Goal: Information Seeking & Learning: Learn about a topic

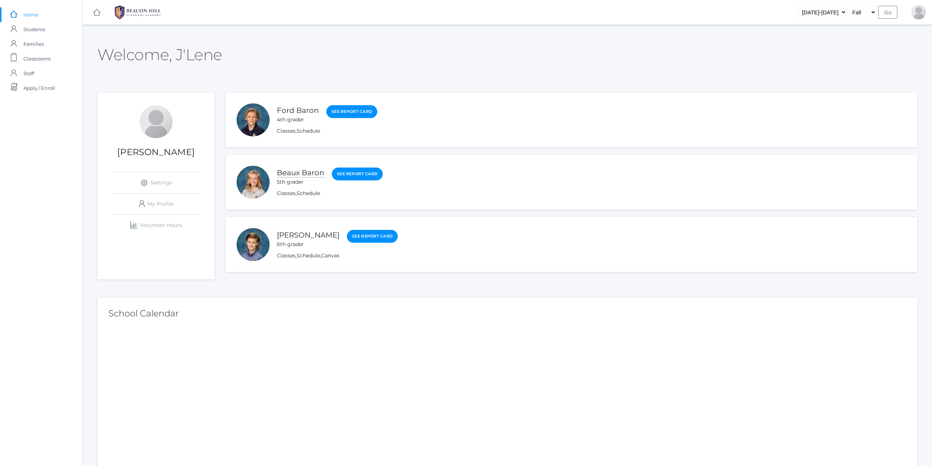
click at [291, 173] on link "Beaux Baron" at bounding box center [301, 172] width 48 height 9
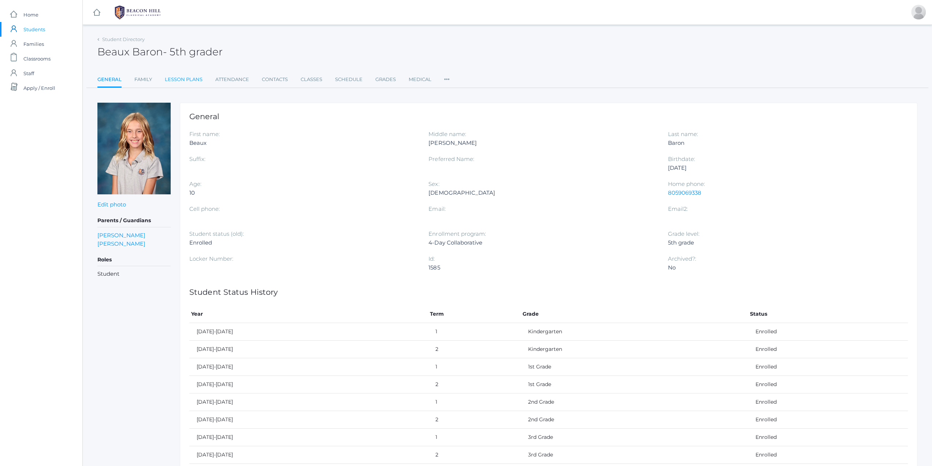
click at [190, 77] on link "Lesson Plans" at bounding box center [184, 79] width 38 height 15
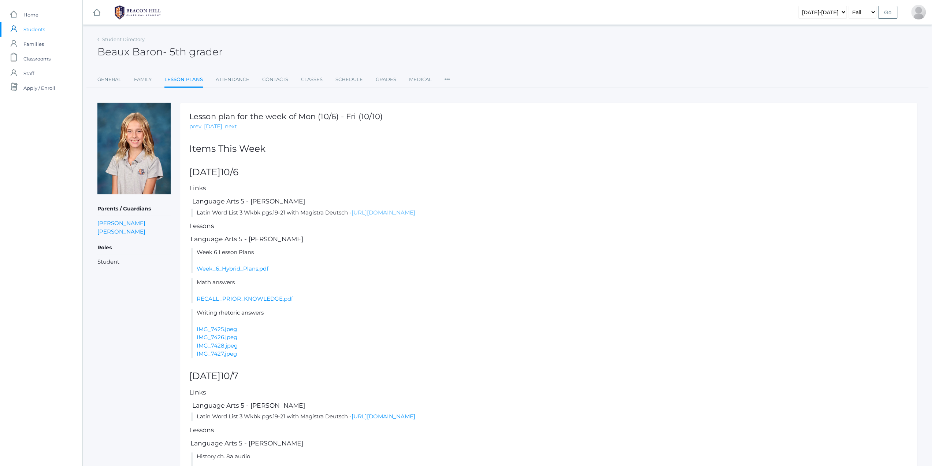
click at [390, 209] on link "[URL][DOMAIN_NAME]" at bounding box center [384, 212] width 64 height 7
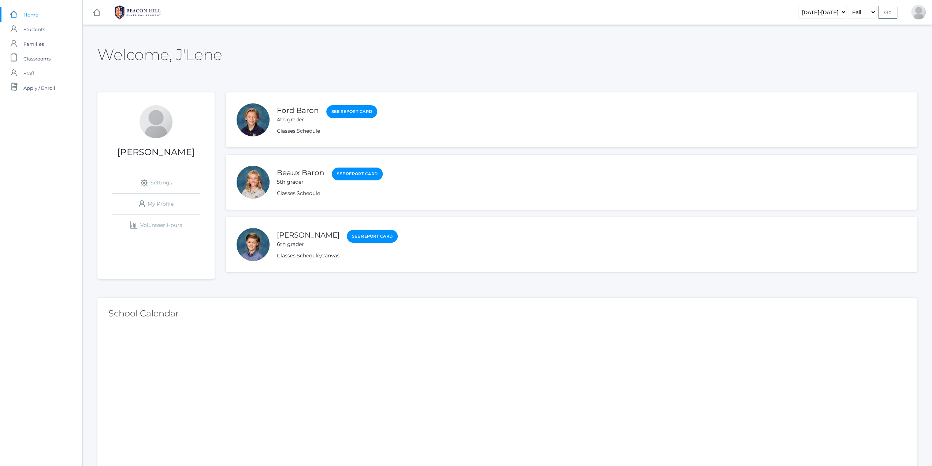
click at [286, 110] on link "Ford Baron" at bounding box center [298, 110] width 42 height 9
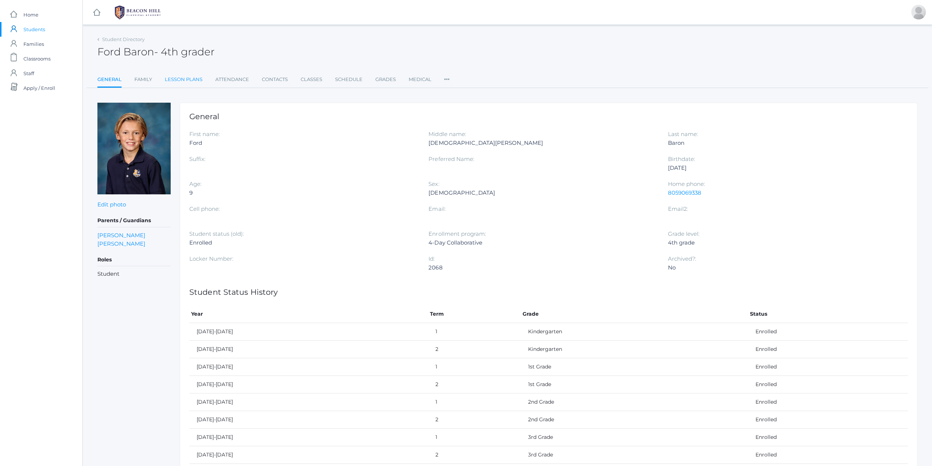
click at [191, 80] on link "Lesson Plans" at bounding box center [184, 79] width 38 height 15
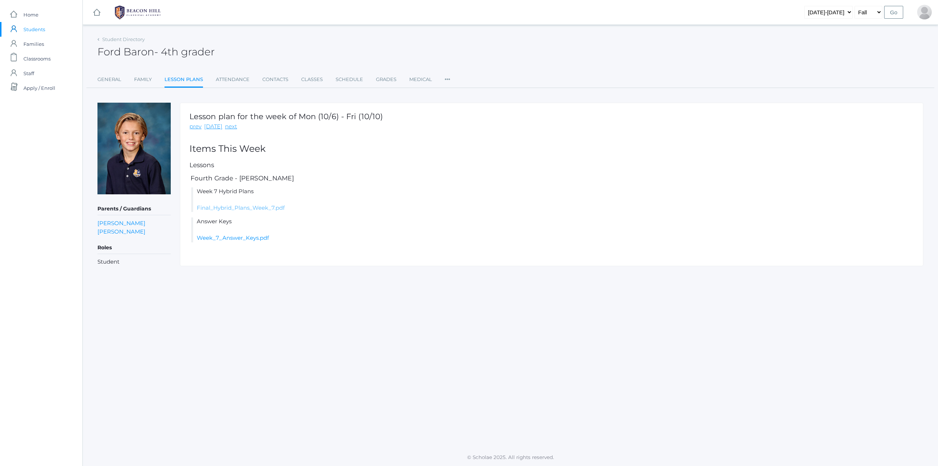
click at [227, 204] on link "Final_Hybrid_Plans_Week_7.pdf" at bounding box center [241, 207] width 88 height 7
click at [223, 238] on link "Week_7_Answer_Keys.pdf" at bounding box center [233, 237] width 72 height 7
